Goal: Information Seeking & Learning: Find specific fact

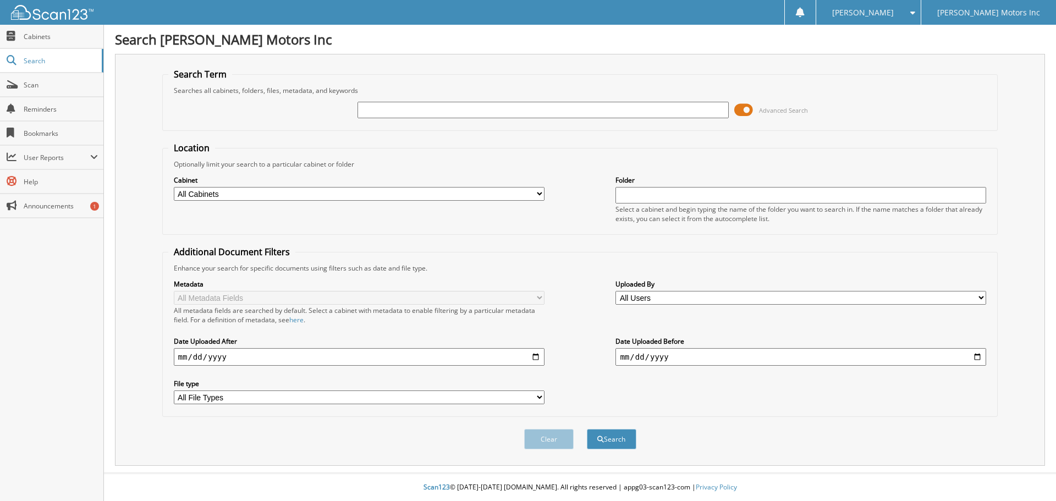
click at [376, 108] on input "text" at bounding box center [542, 110] width 371 height 16
click at [371, 104] on input "text" at bounding box center [542, 110] width 371 height 16
type input "[PERSON_NAME]"
click at [587, 429] on button "Search" at bounding box center [611, 439] width 49 height 20
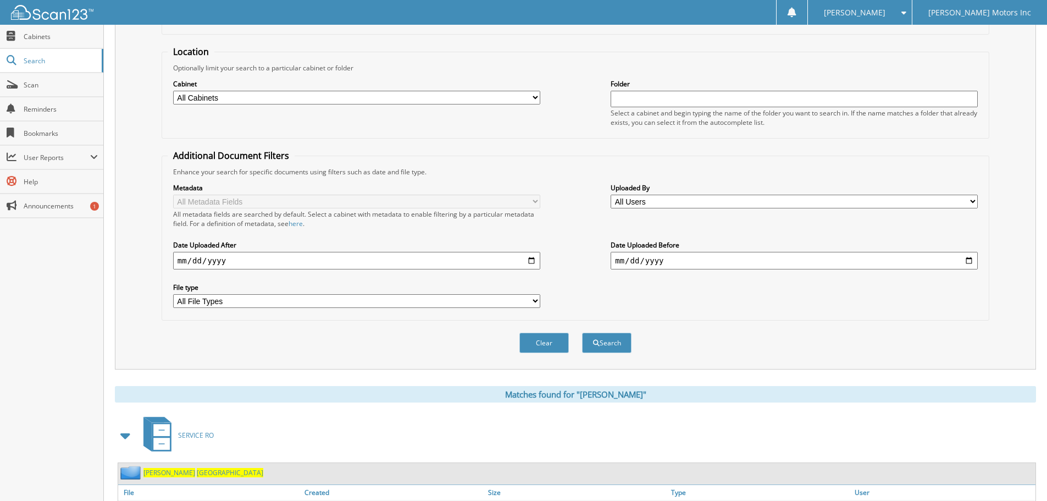
scroll to position [175, 0]
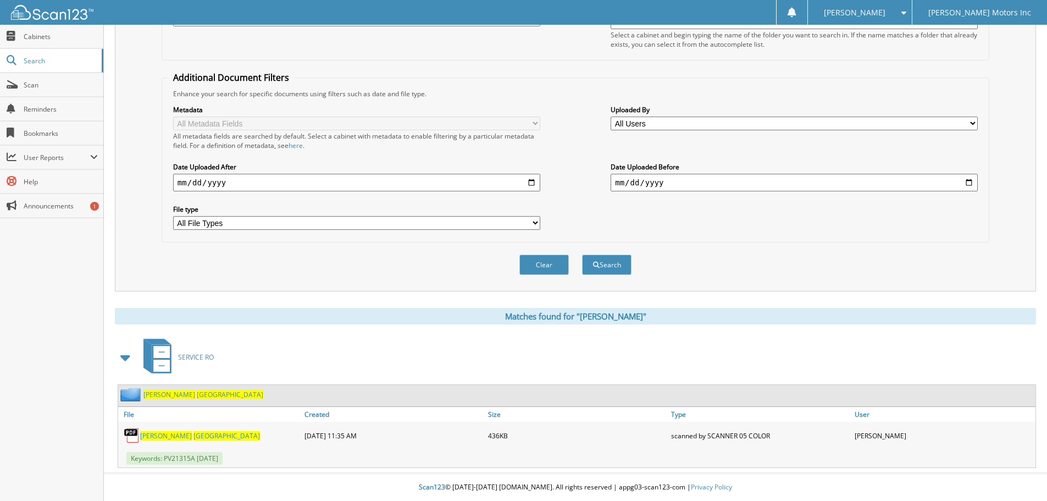
click at [194, 435] on span "[GEOGRAPHIC_DATA]" at bounding box center [227, 435] width 67 height 9
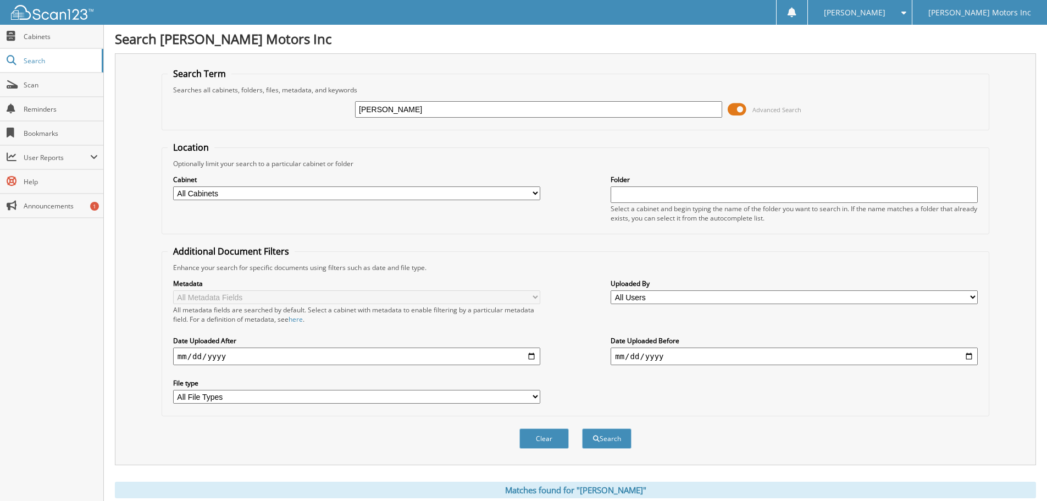
scroll to position [0, 0]
